Goal: Find specific page/section: Find specific page/section

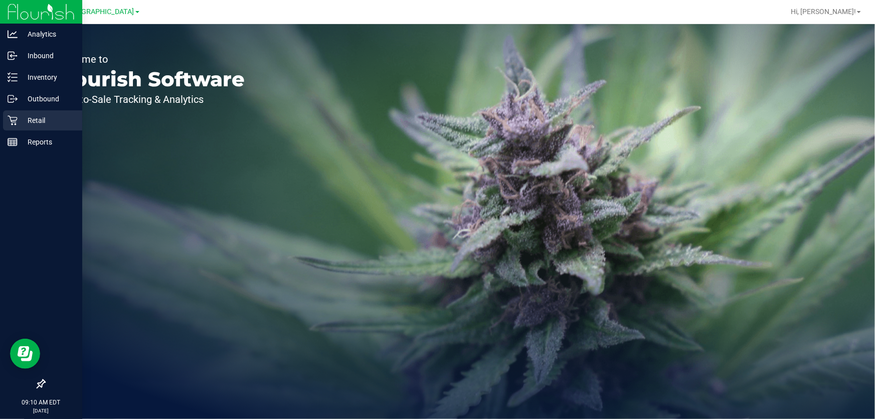
click at [26, 118] on p "Retail" at bounding box center [48, 120] width 60 height 12
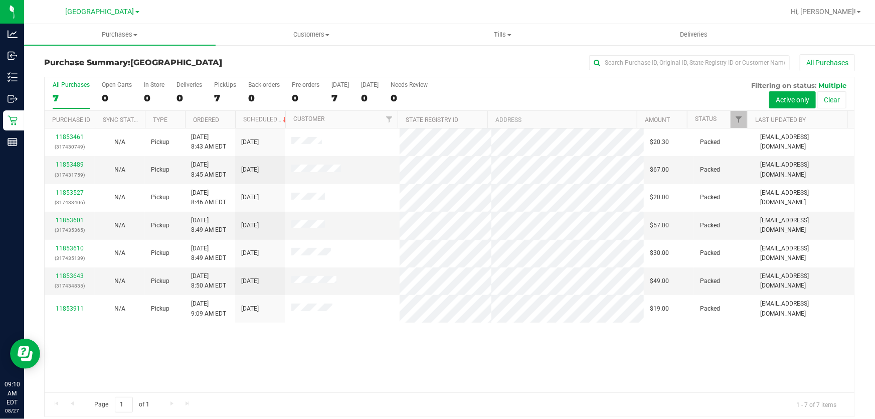
click at [112, 371] on div "11853461 (317430749) N/A Pickup 8/27/2025 8:43 AM EDT 8/27/2025 $20.30 Packed j…" at bounding box center [450, 260] width 810 height 264
